Goal: Information Seeking & Learning: Learn about a topic

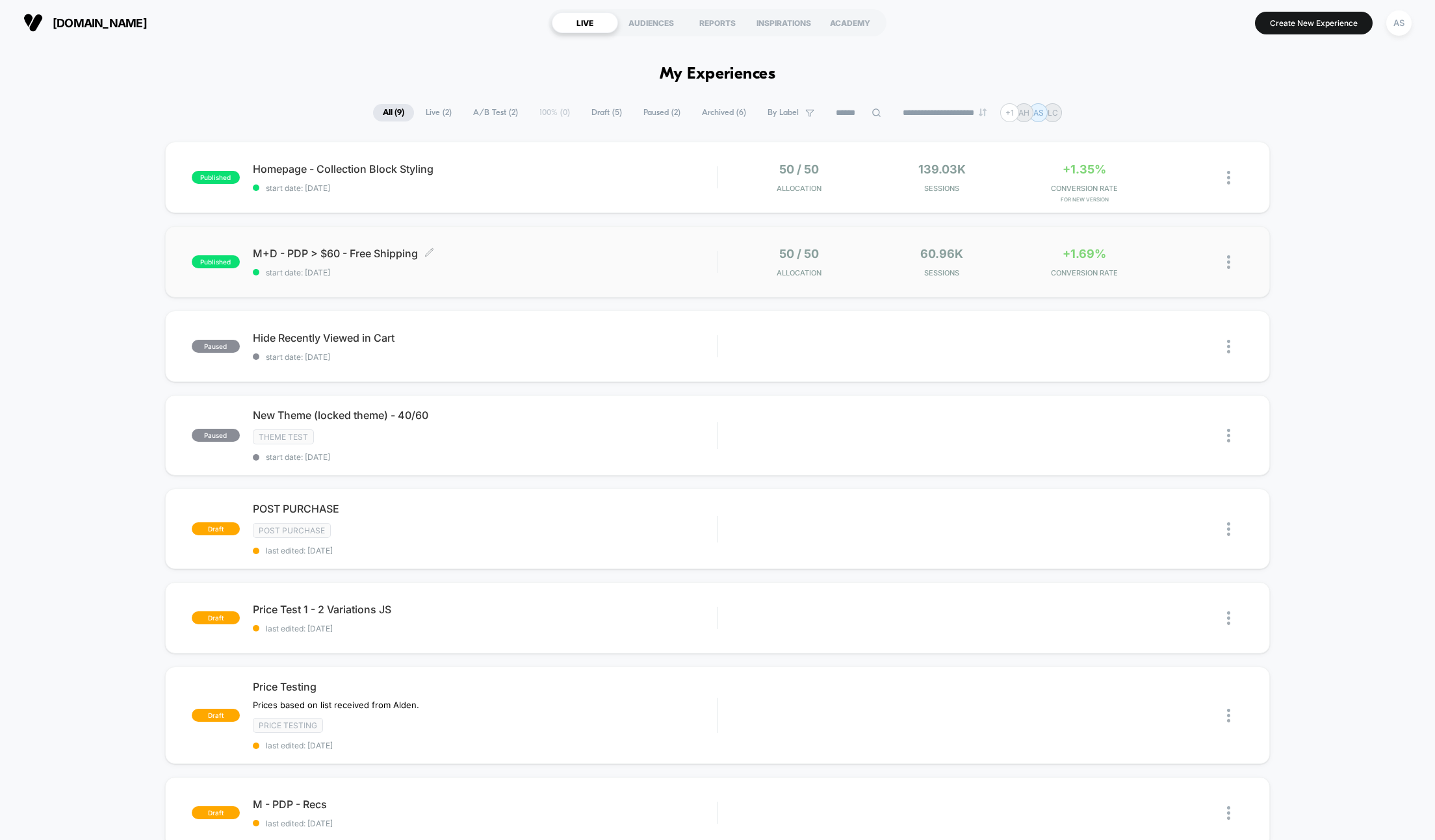
click at [546, 251] on span "M+D - PDP > $60 - Free Shipping Click to edit experience details" at bounding box center [485, 253] width 464 height 13
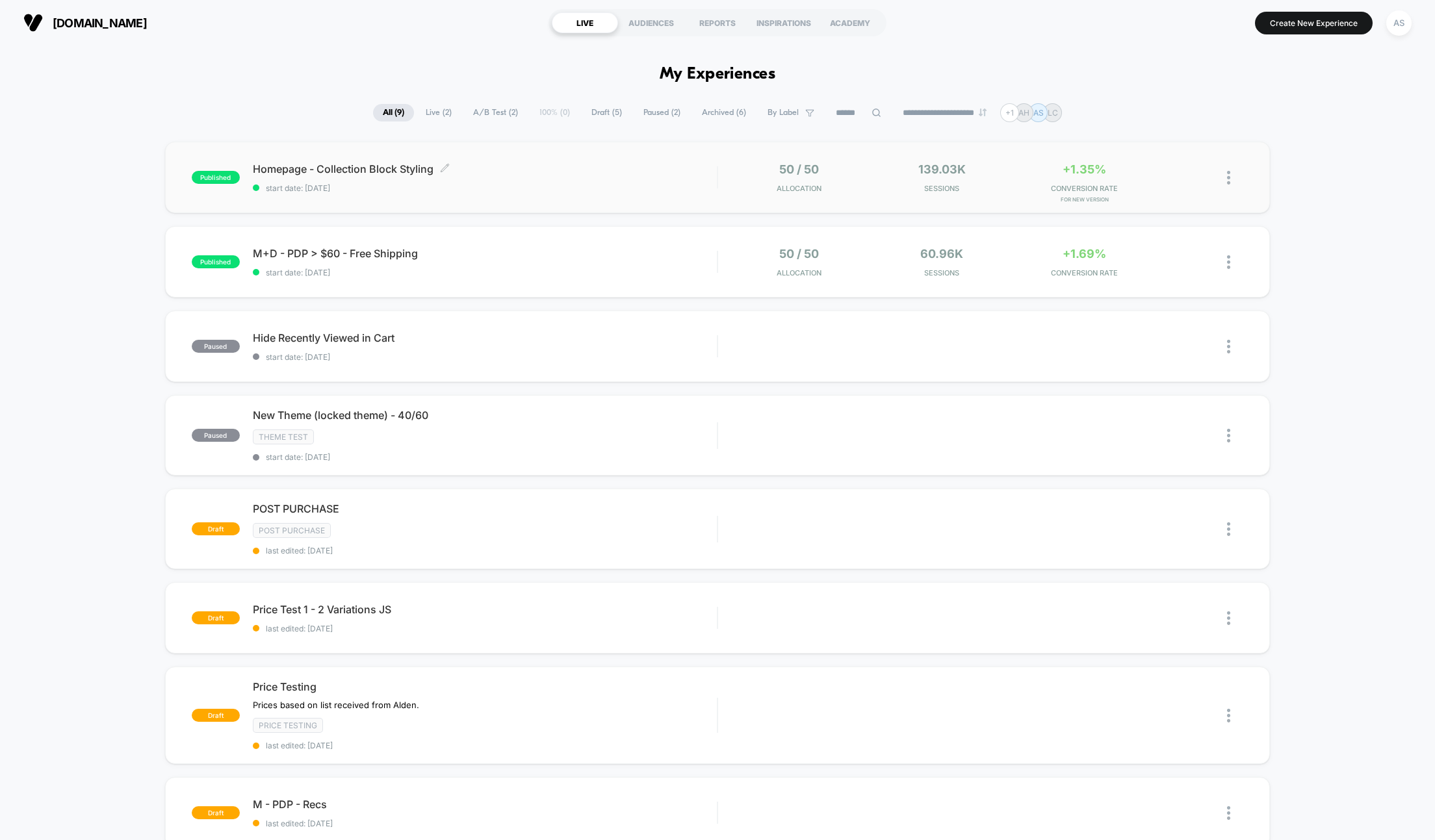
click at [542, 183] on span "start date: [DATE]" at bounding box center [485, 188] width 464 height 9
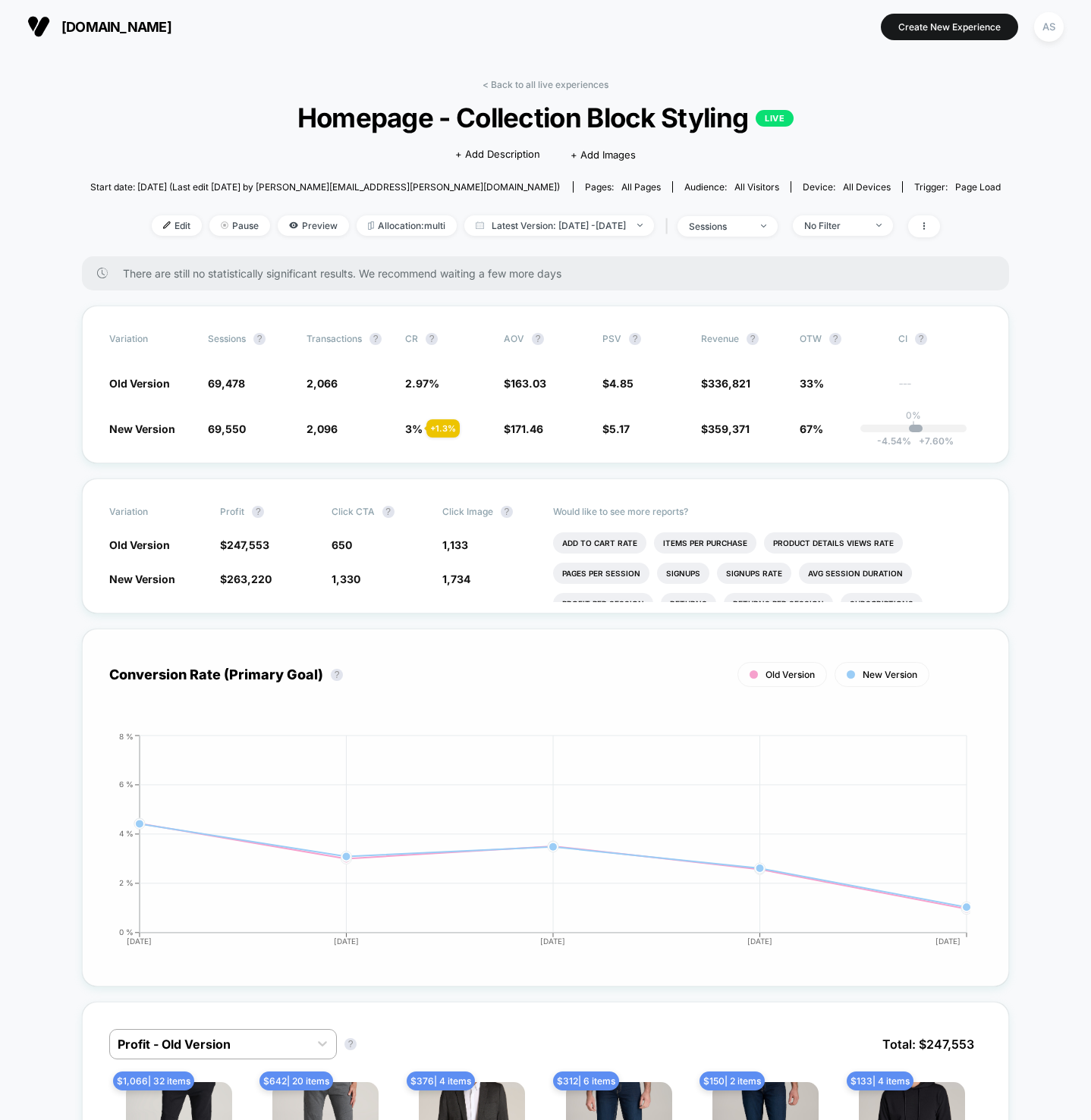
click at [661, 663] on div "Old Version New Version" at bounding box center [519, 674] width 820 height 25
